Goal: Navigation & Orientation: Find specific page/section

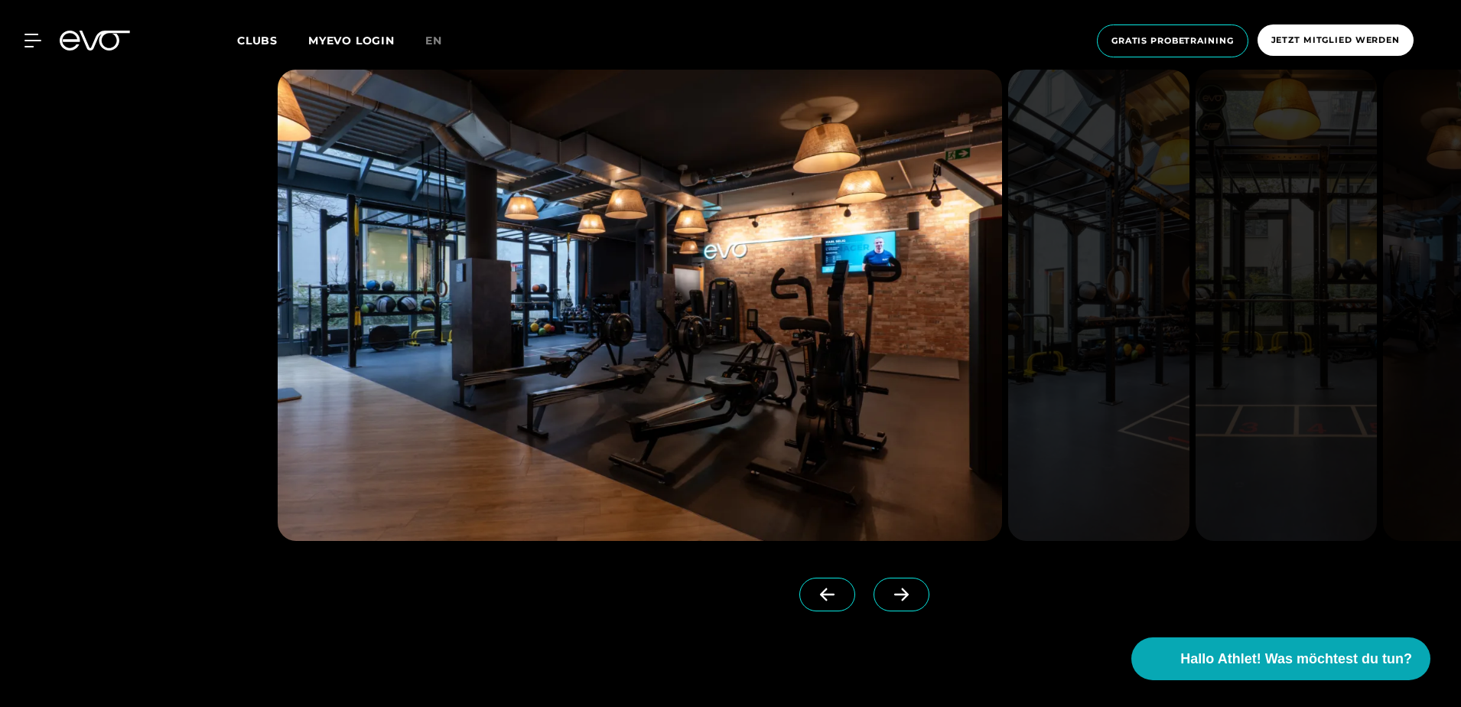
scroll to position [1530, 0]
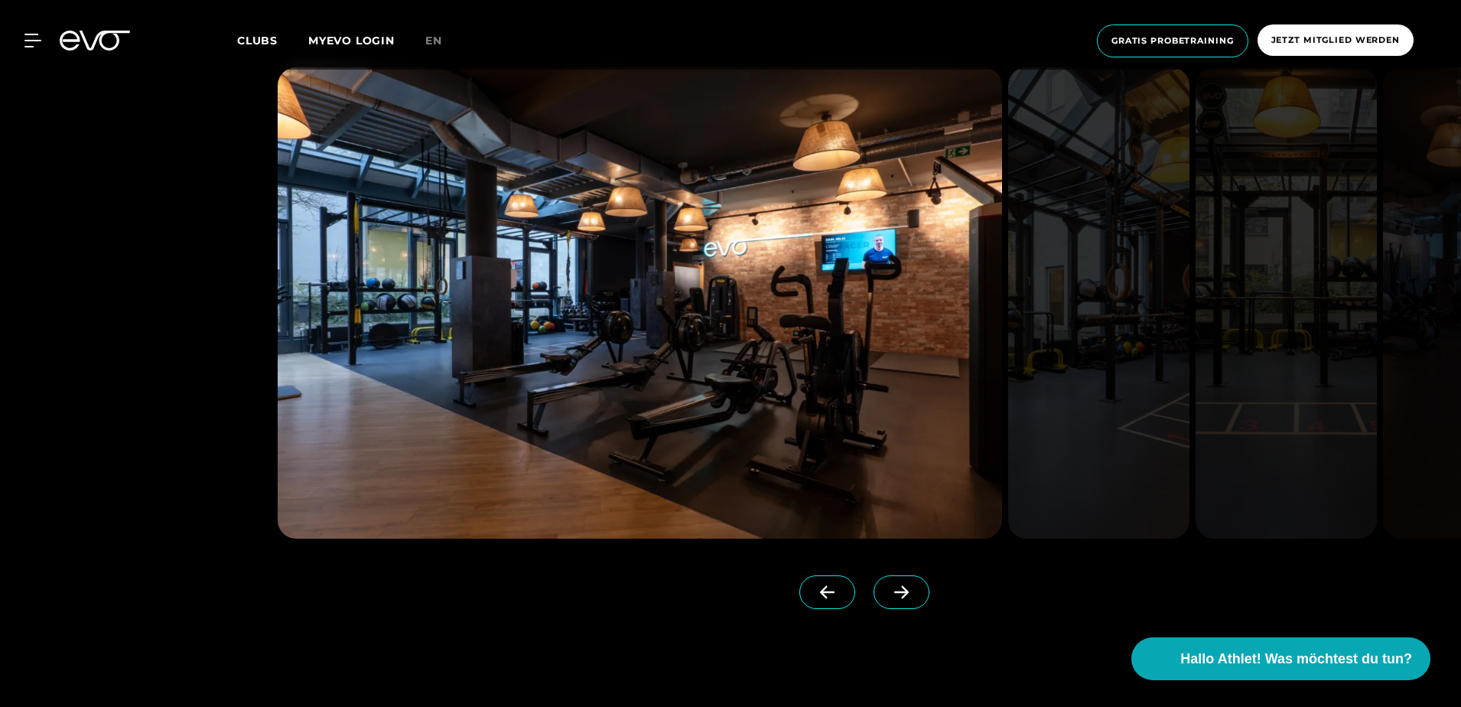
click at [888, 586] on icon at bounding box center [901, 592] width 27 height 14
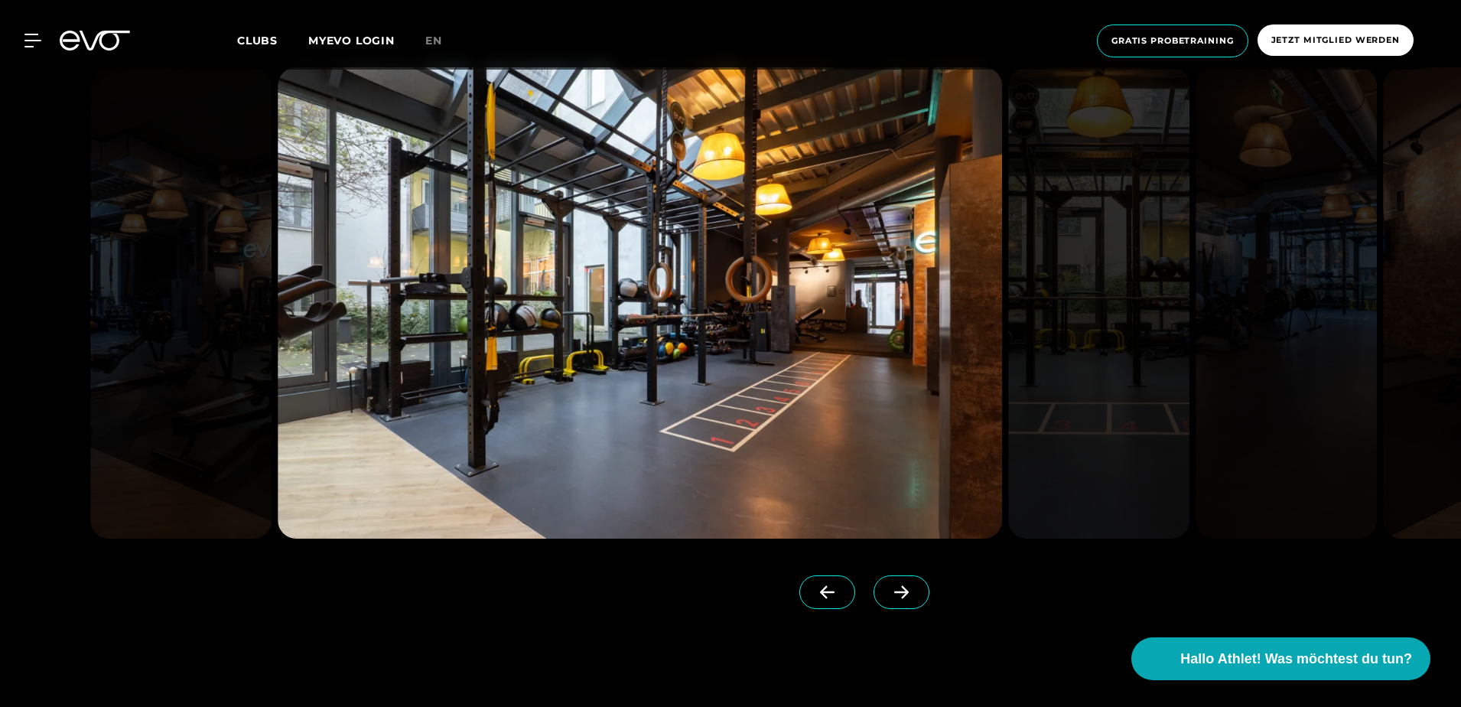
click at [888, 586] on icon at bounding box center [901, 592] width 27 height 14
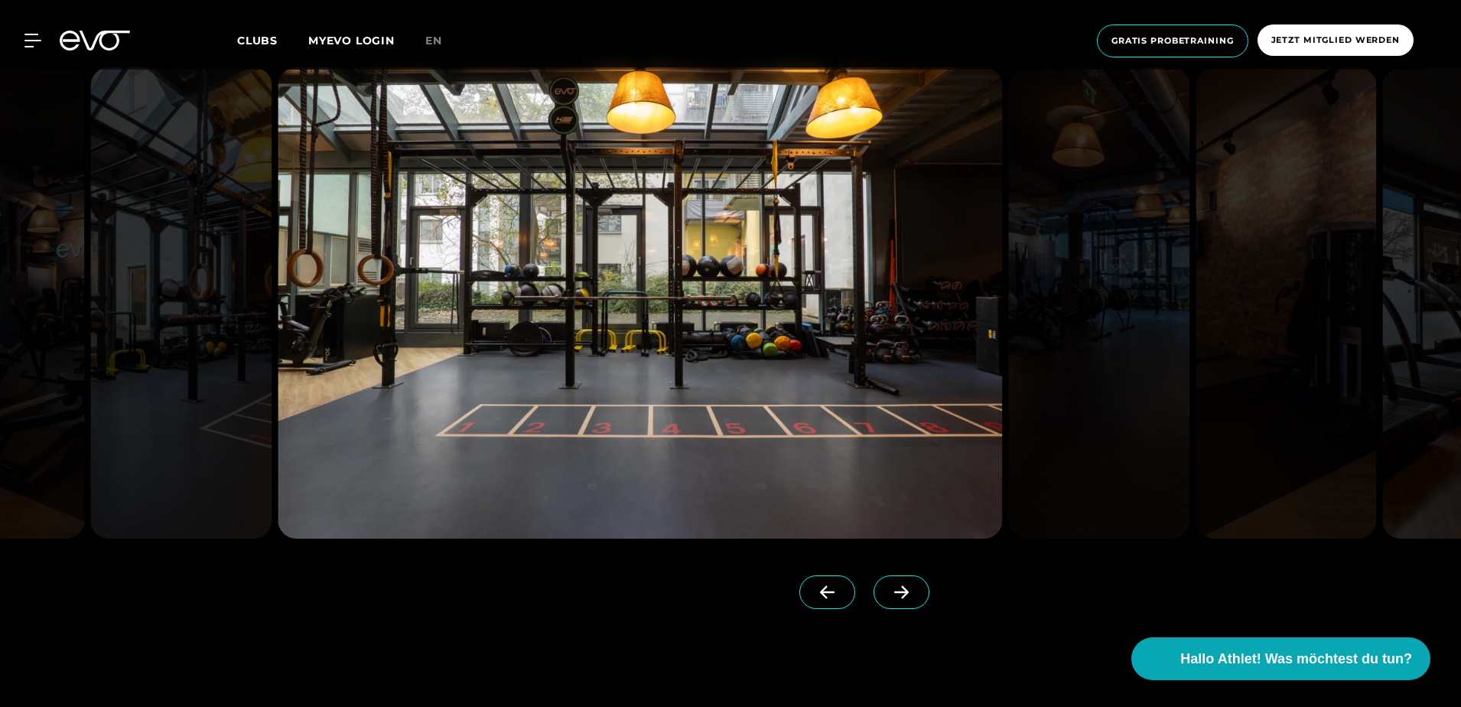
click at [888, 586] on icon at bounding box center [901, 592] width 27 height 14
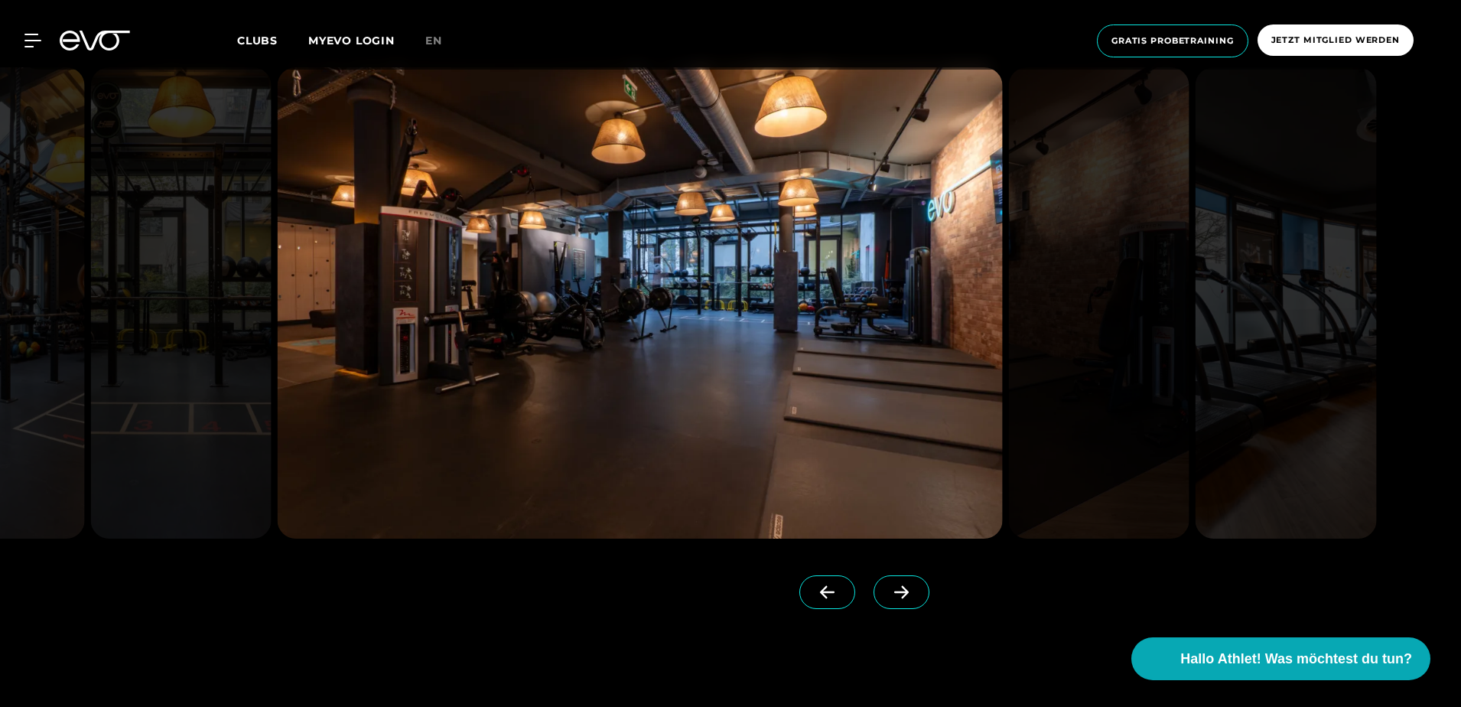
click at [888, 586] on icon at bounding box center [901, 592] width 27 height 14
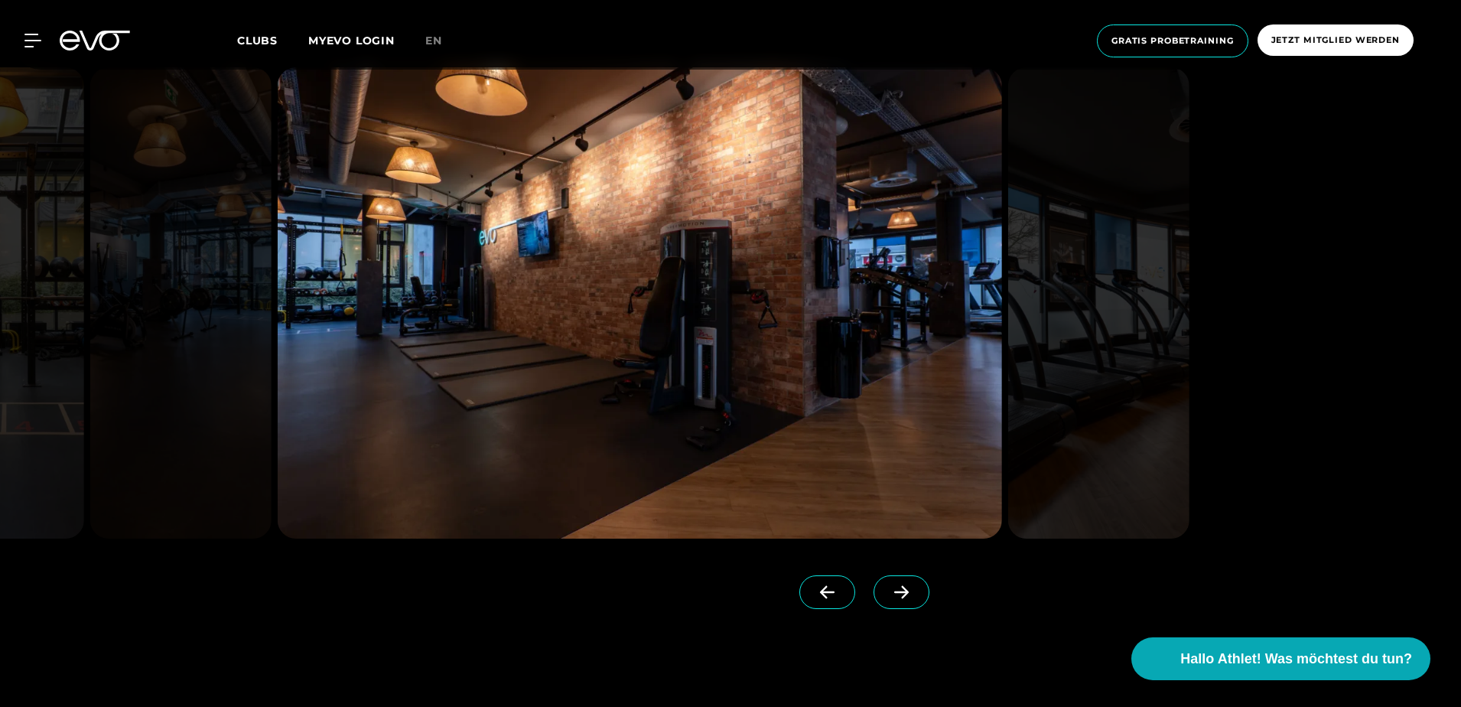
click at [888, 586] on icon at bounding box center [901, 592] width 27 height 14
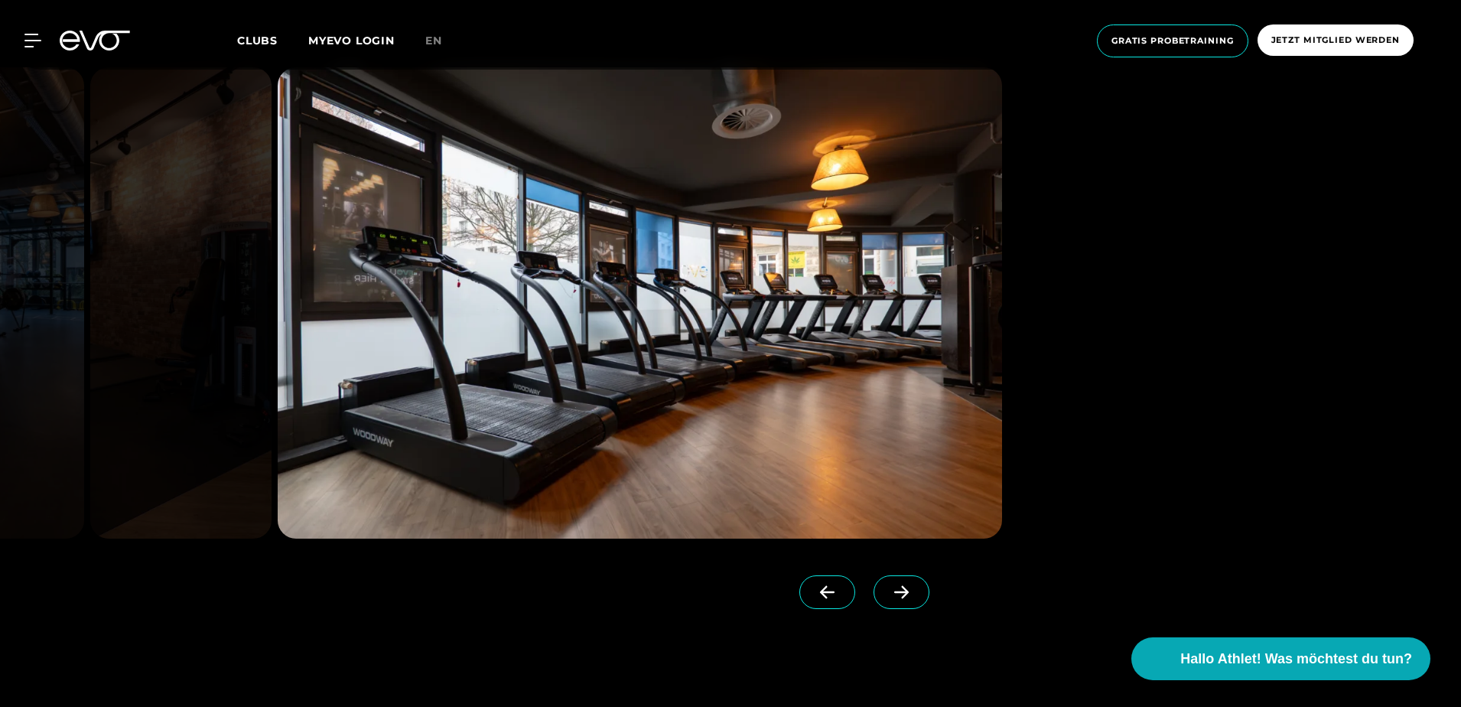
click at [888, 586] on icon at bounding box center [901, 592] width 27 height 14
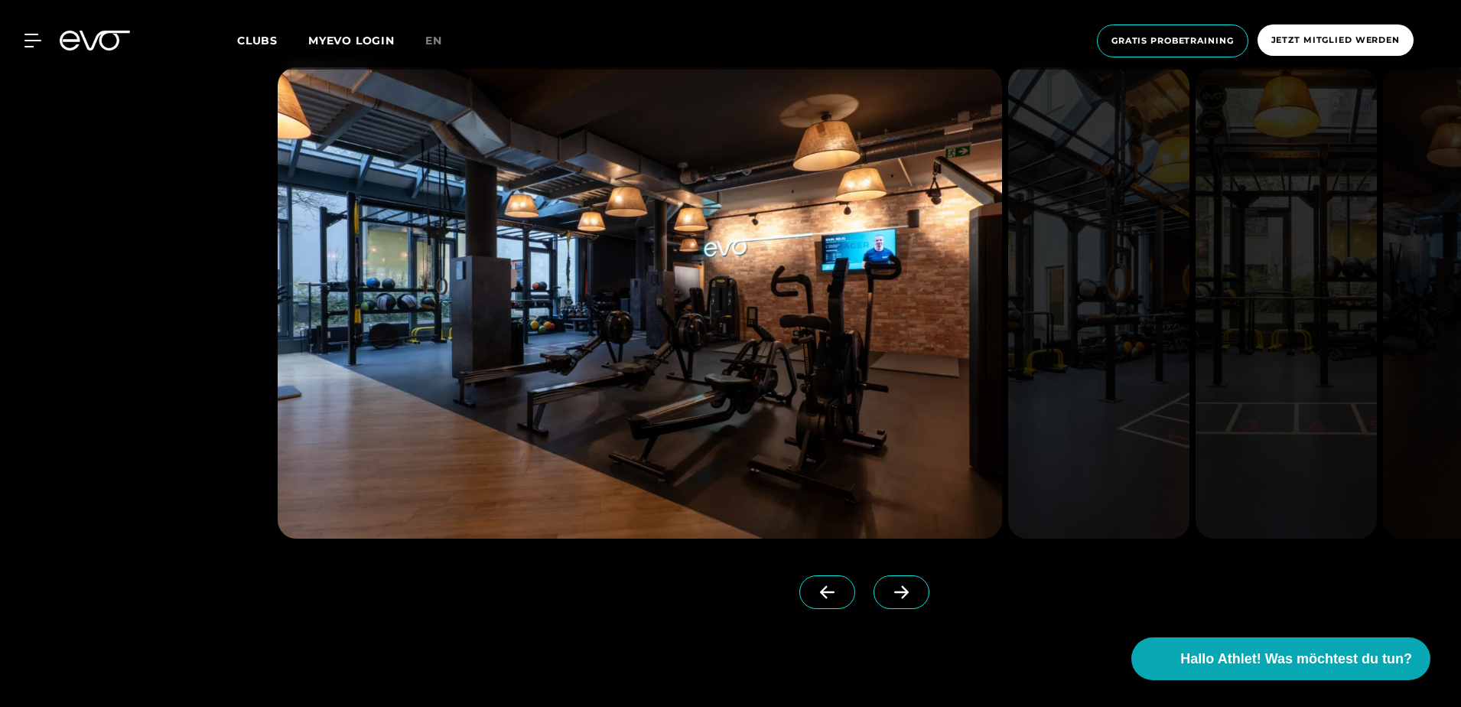
click at [888, 586] on icon at bounding box center [901, 592] width 27 height 14
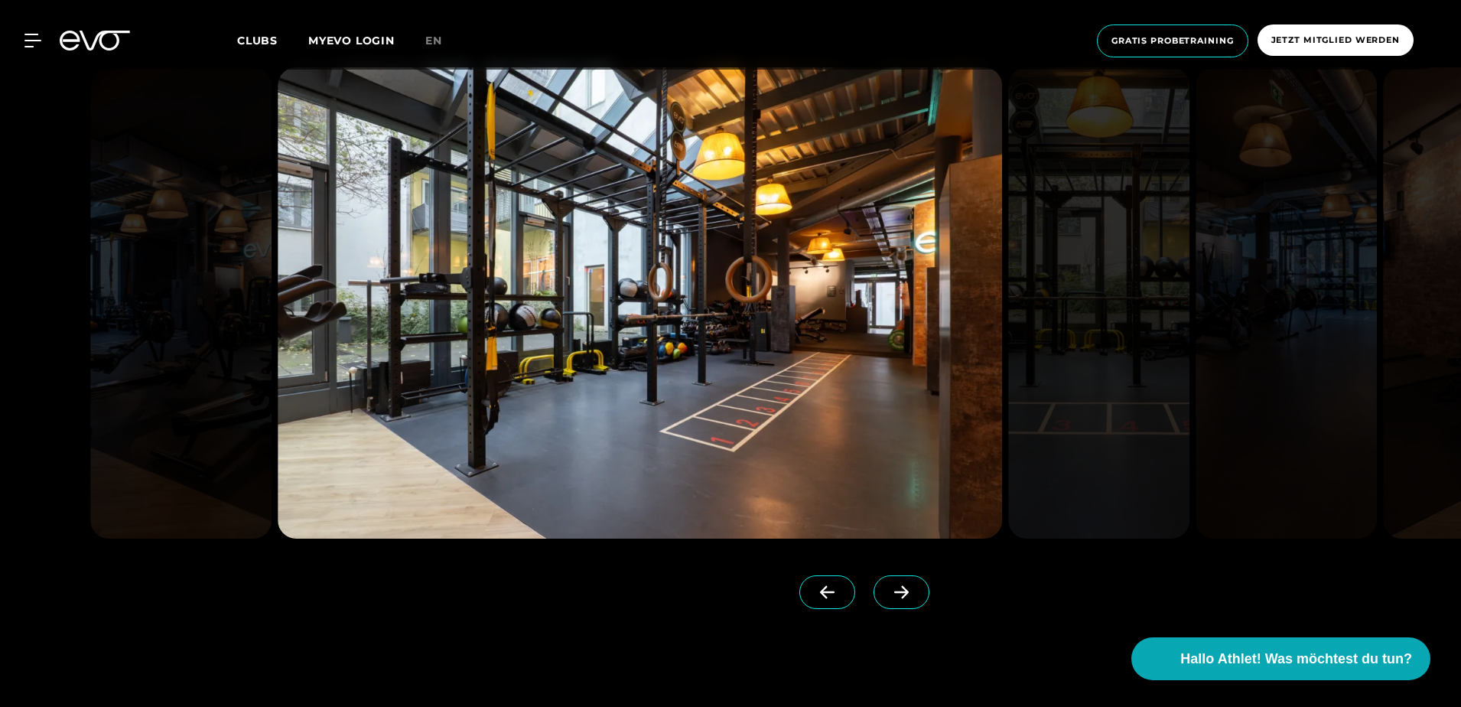
click at [888, 591] on icon at bounding box center [901, 592] width 27 height 14
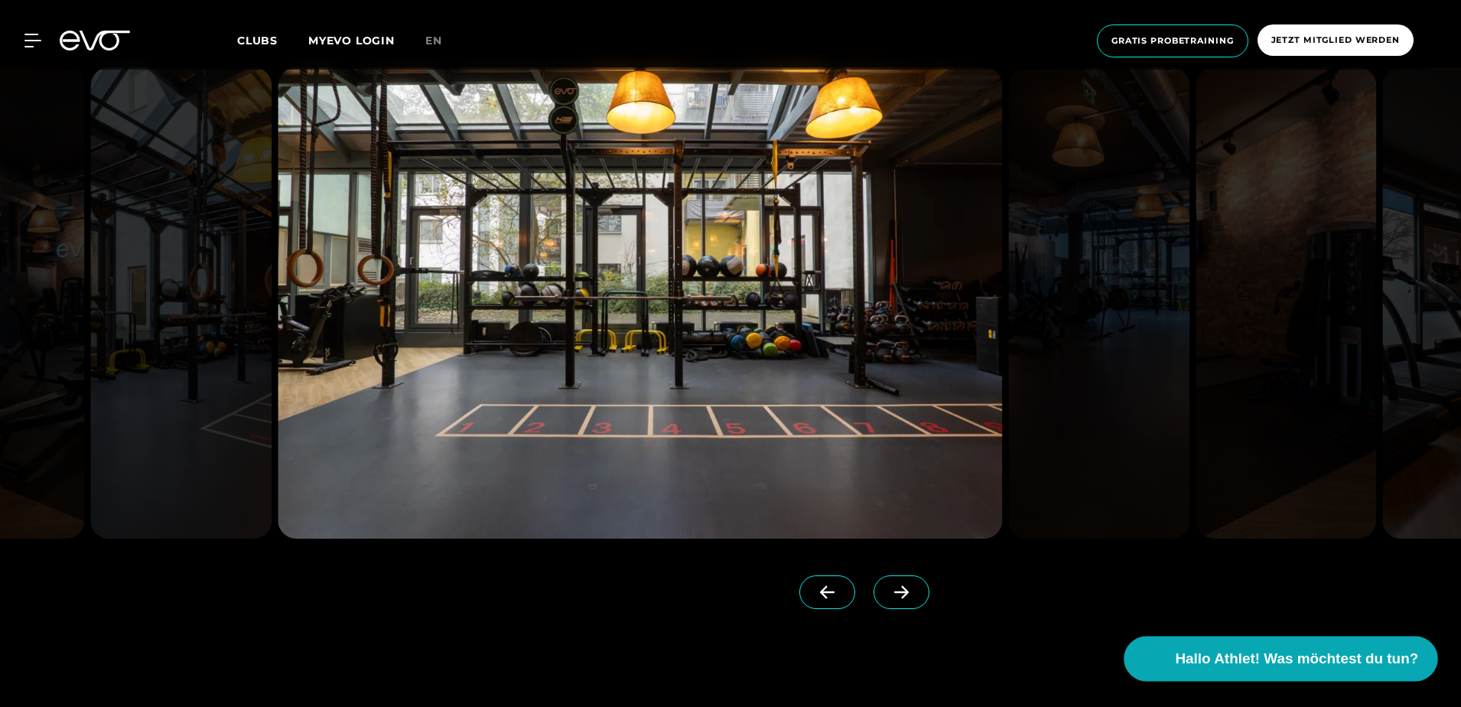
click at [1217, 669] on span "Hallo Athlet! Was möchtest du tun?" at bounding box center [1297, 658] width 243 height 21
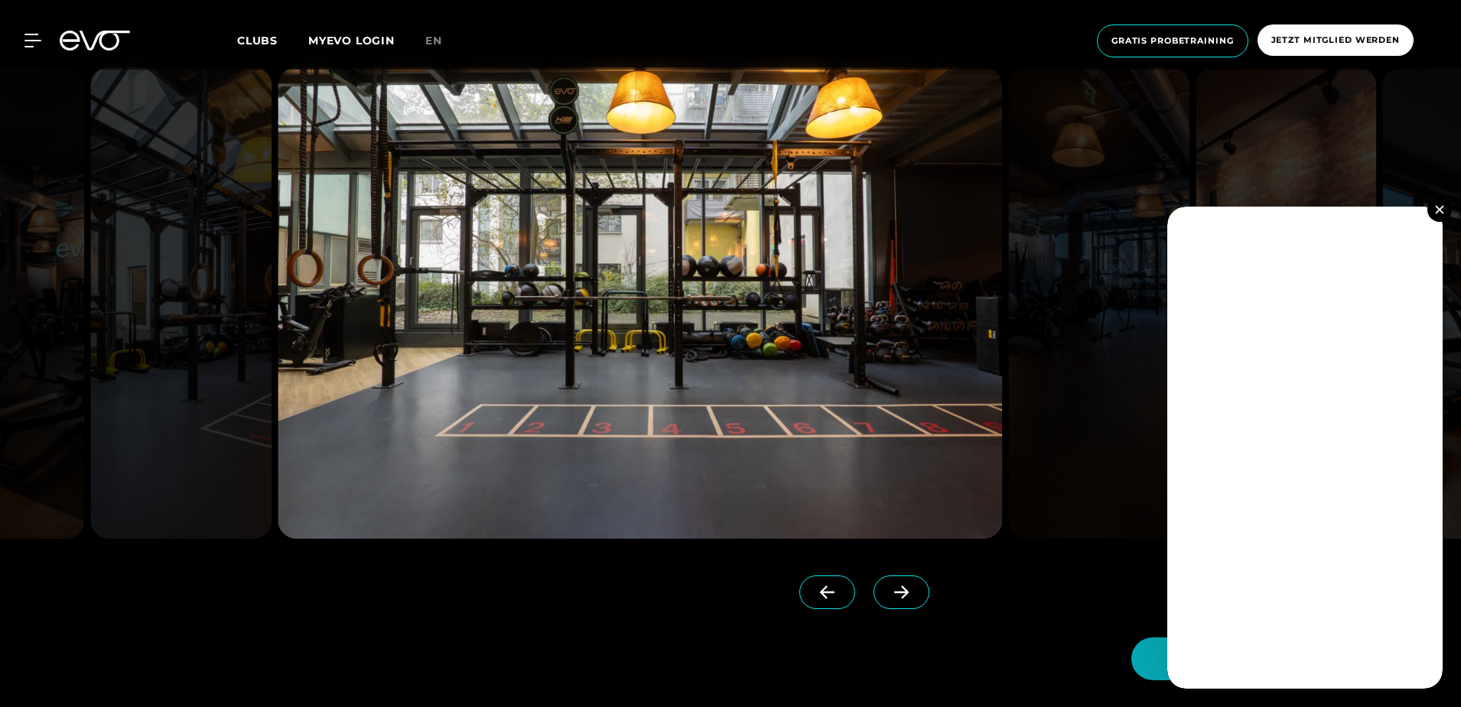
click at [1438, 208] on img at bounding box center [1439, 209] width 8 height 8
